Goal: Information Seeking & Learning: Understand process/instructions

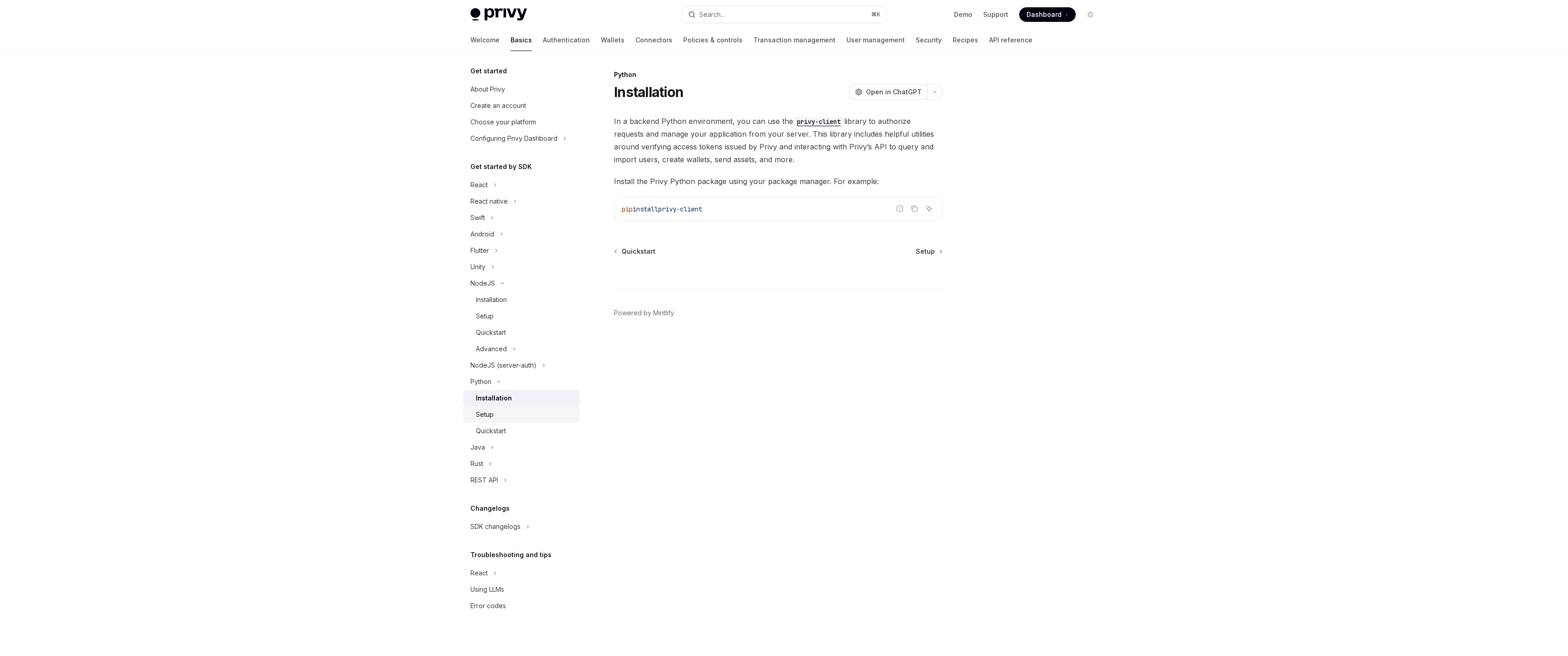
click at [485, 421] on link "Setup" at bounding box center [522, 415] width 117 height 17
type textarea "*"
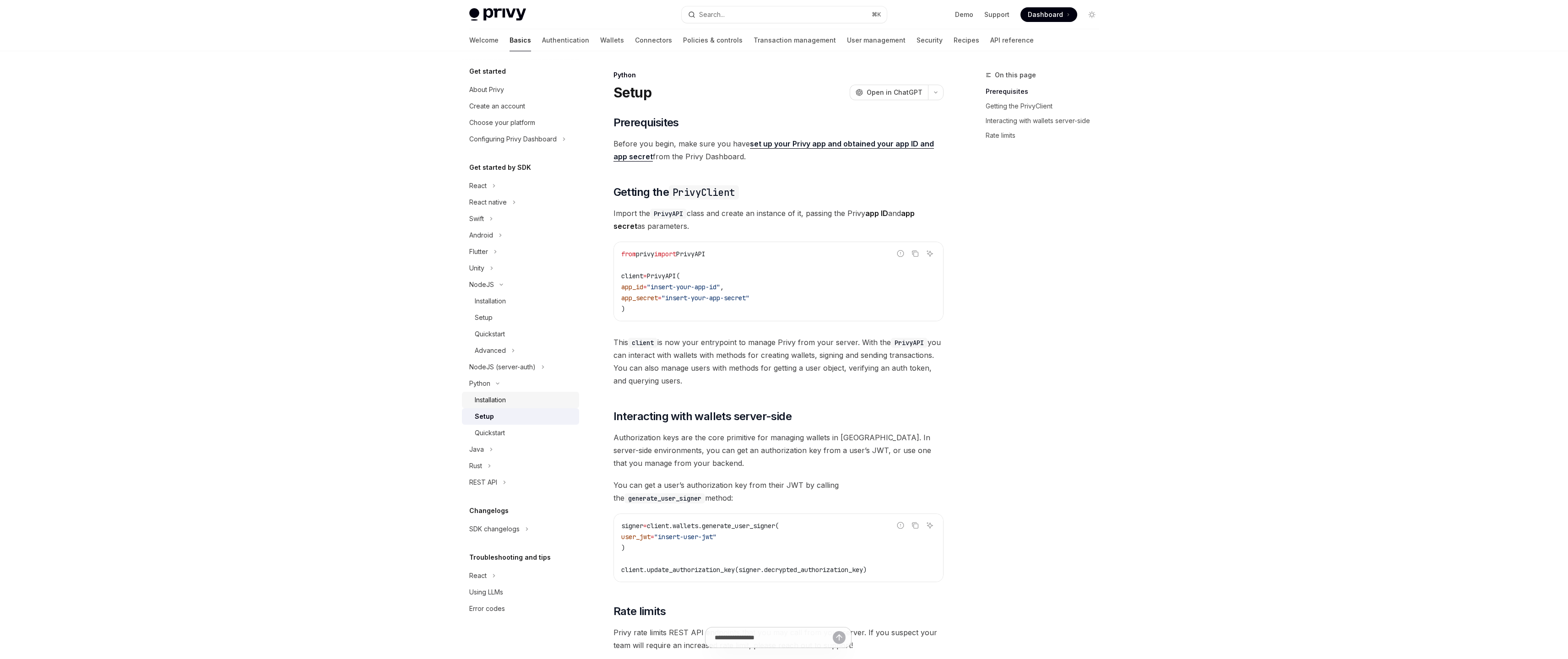
click at [505, 396] on div "Installation" at bounding box center [490, 400] width 31 height 11
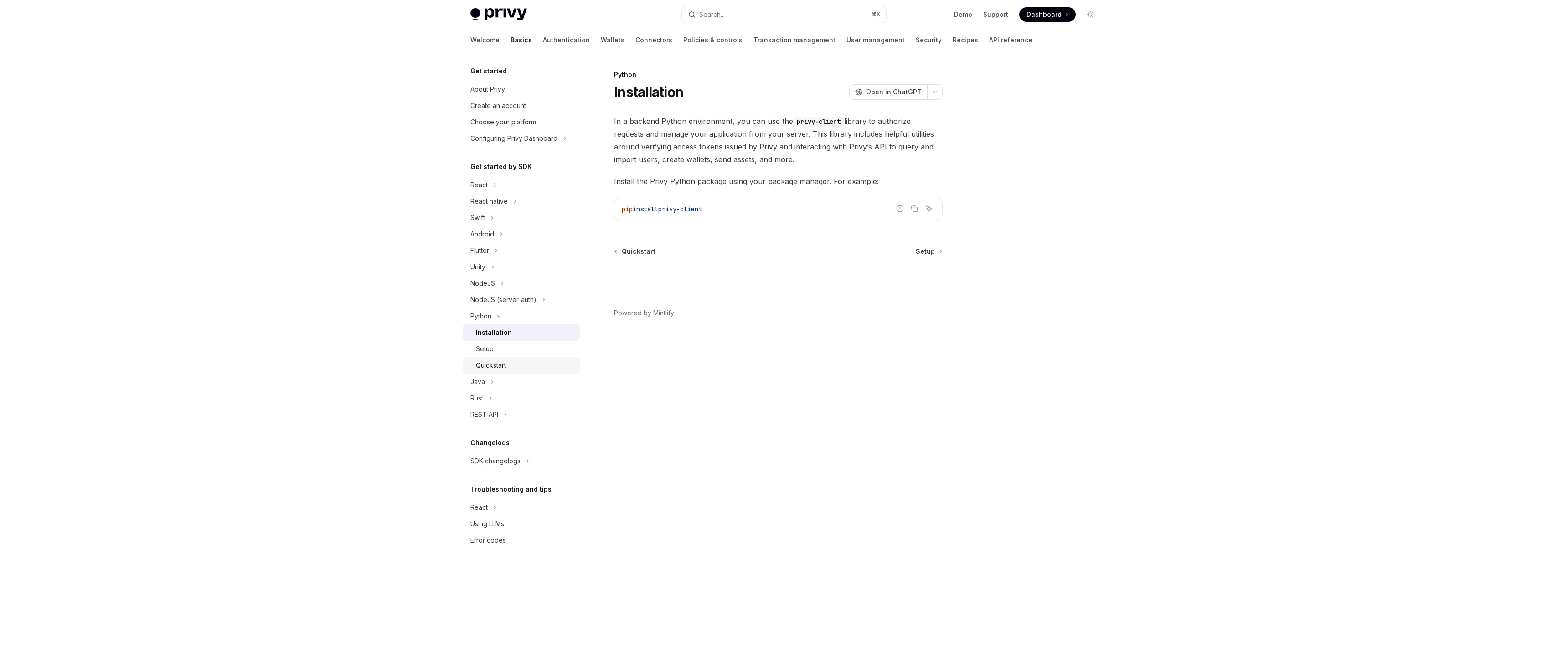
click at [487, 365] on div "Quickstart" at bounding box center [490, 366] width 30 height 11
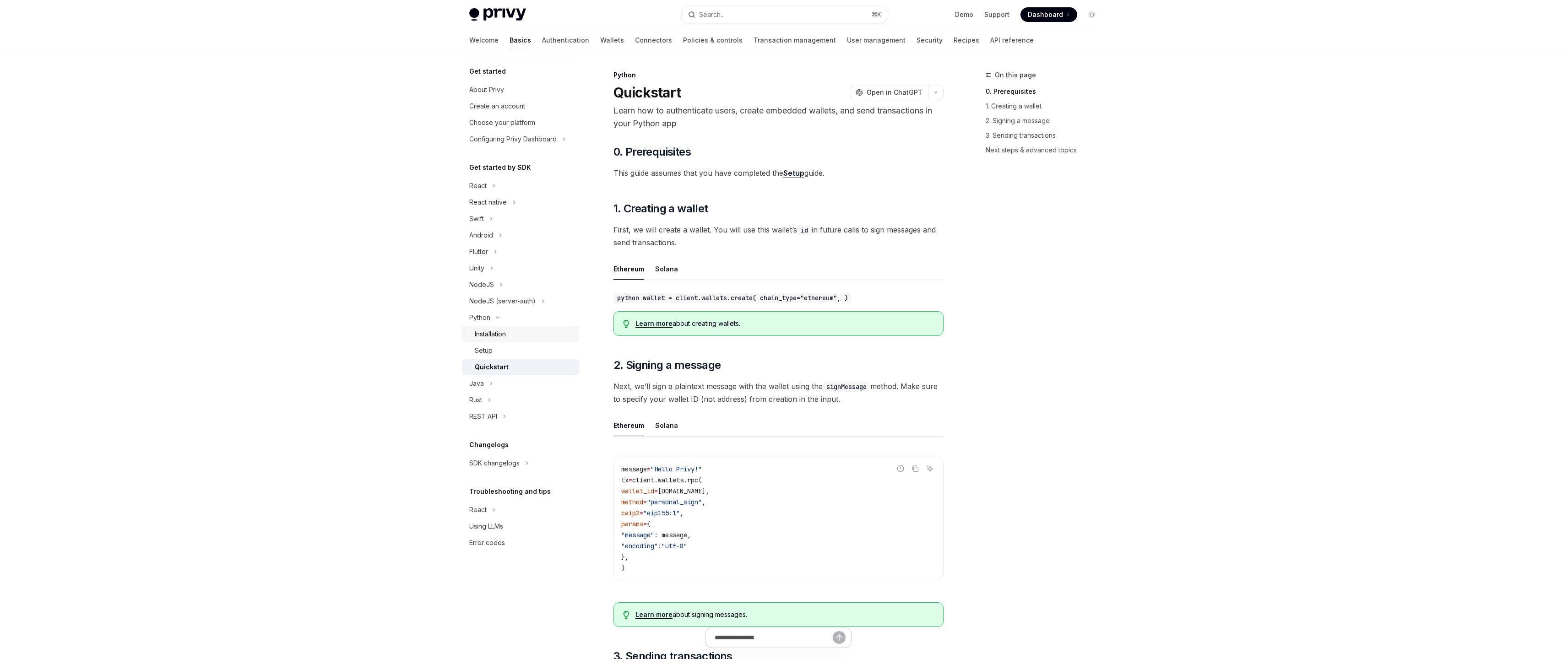
click at [482, 337] on div "Installation" at bounding box center [490, 334] width 31 height 11
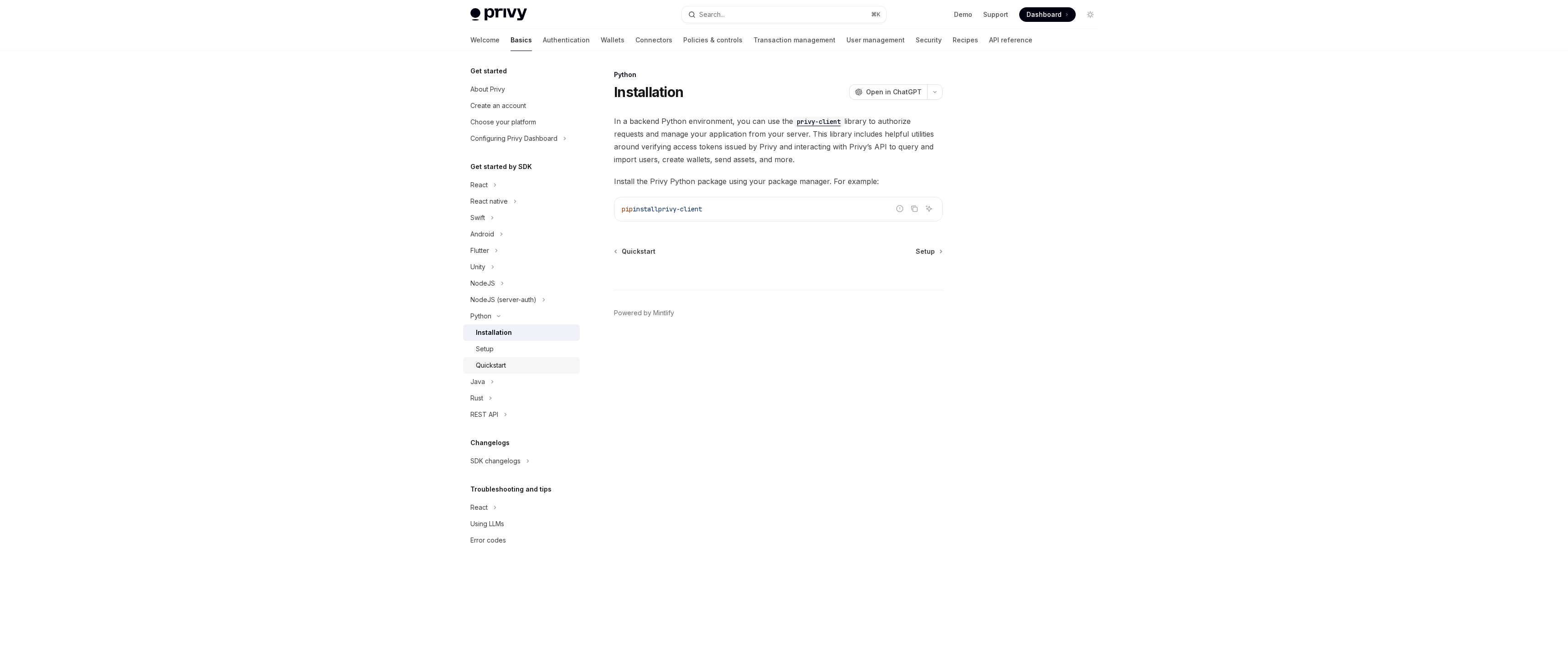
click at [502, 365] on div "Quickstart" at bounding box center [490, 366] width 30 height 11
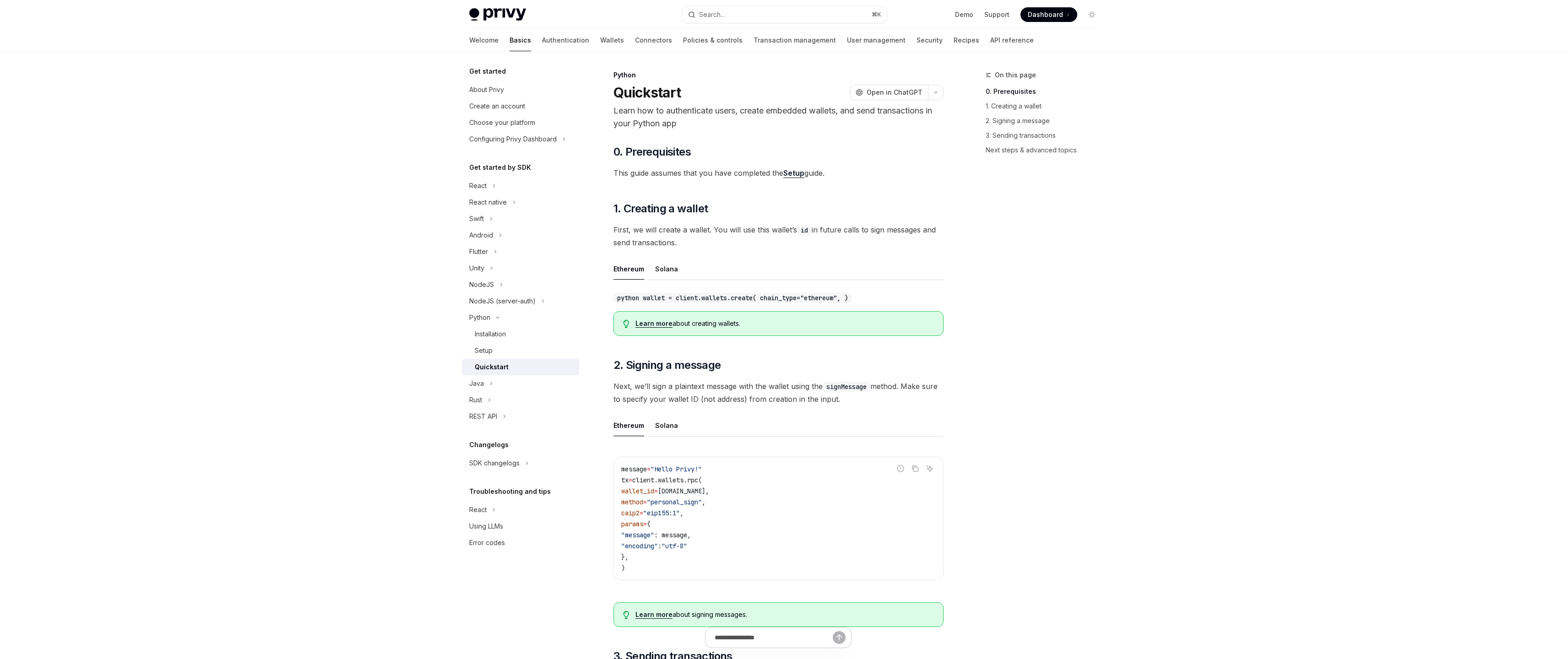
drag, startPoint x: 845, startPoint y: 173, endPoint x: 607, endPoint y: 179, distance: 238.1
copy span "This guide assumes that you have completed the Setup guide."
type textarea "*"
